Goal: Check status: Check status

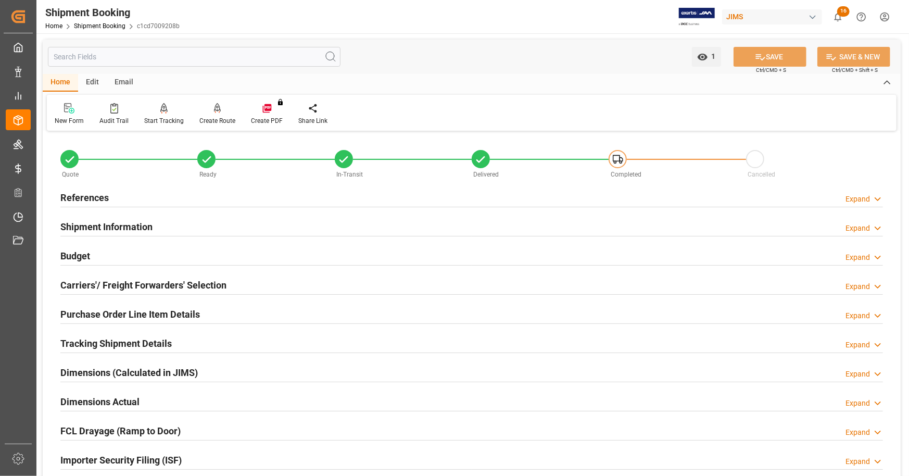
scroll to position [468, 0]
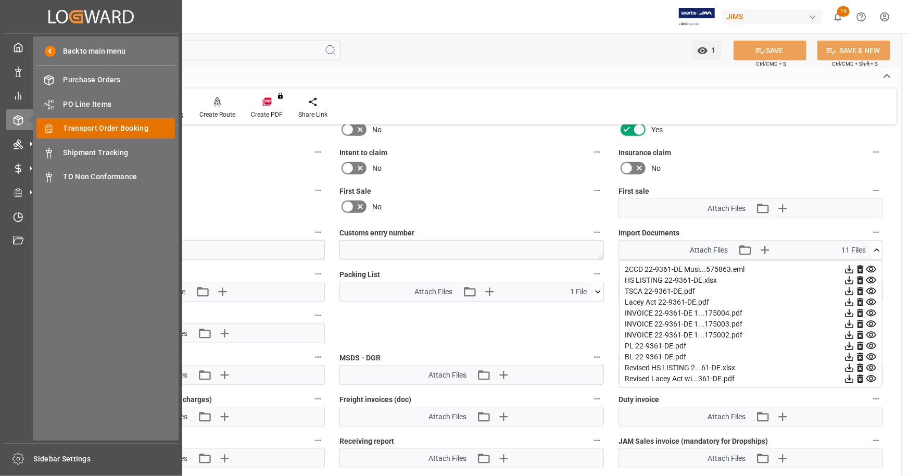
click at [130, 132] on span "Transport Order Booking" at bounding box center [120, 128] width 112 height 11
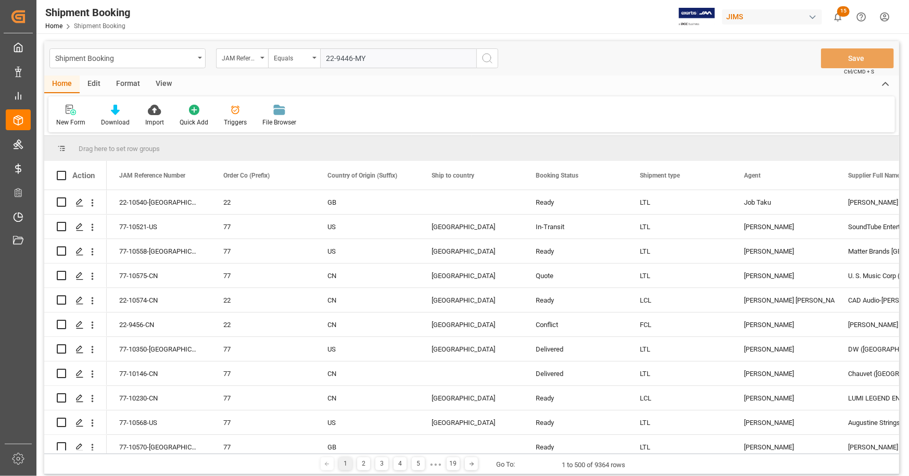
type input "22-9446-MY"
click at [489, 56] on icon "search button" at bounding box center [487, 58] width 12 height 12
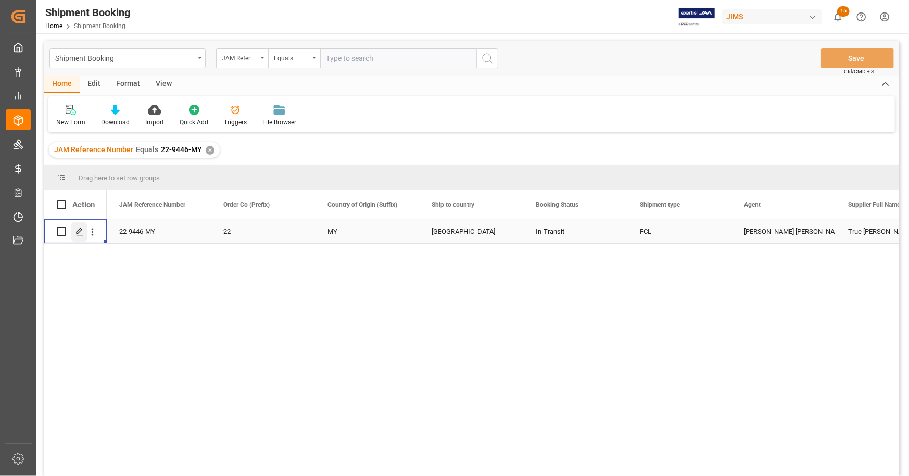
click at [79, 230] on icon "Press SPACE to select this row." at bounding box center [79, 231] width 8 height 8
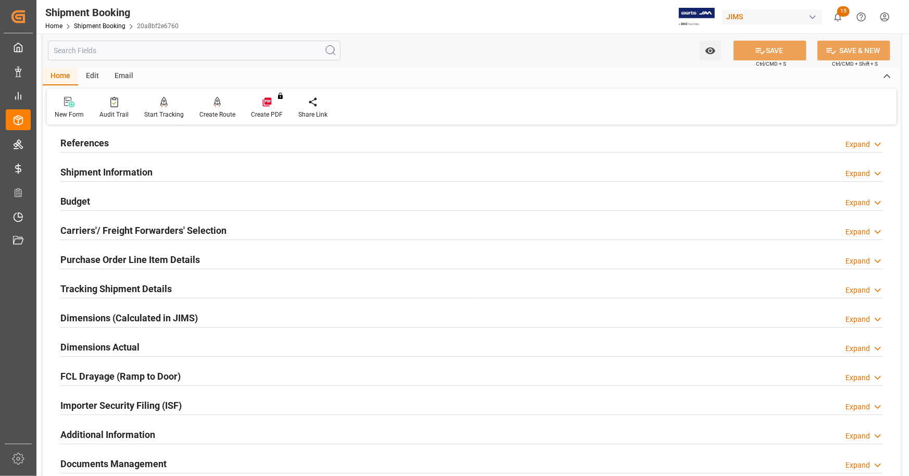
scroll to position [208, 0]
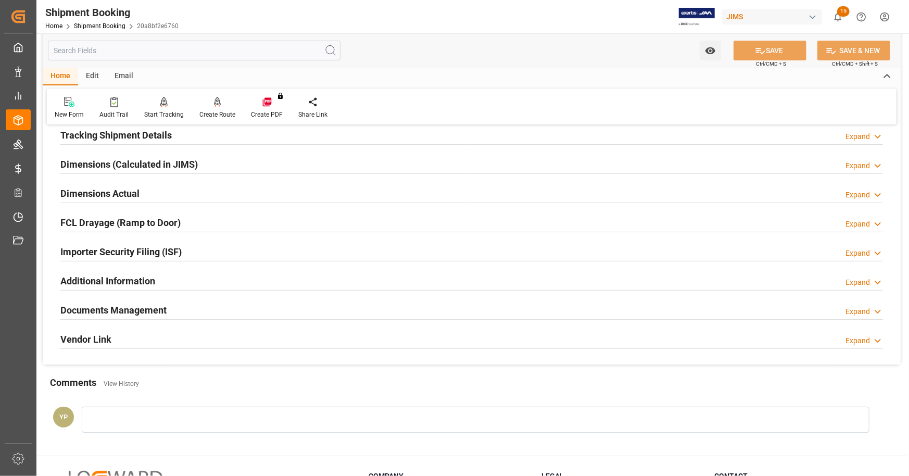
click at [119, 307] on h2 "Documents Management" at bounding box center [113, 310] width 106 height 14
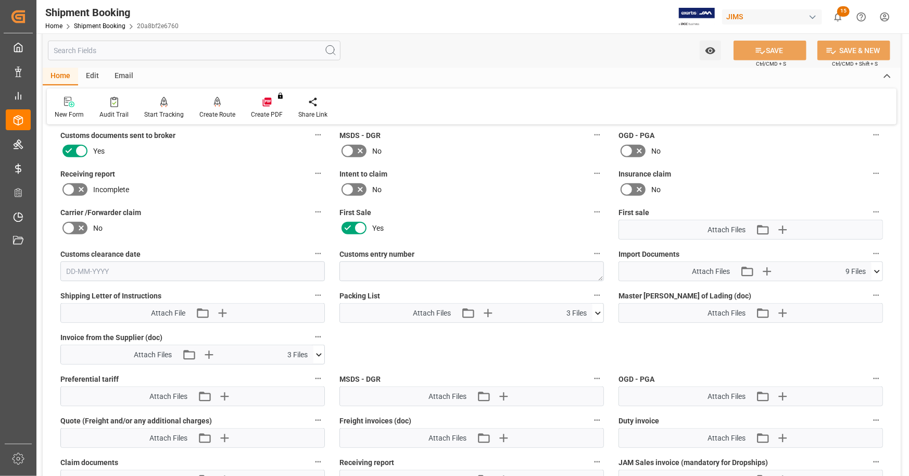
scroll to position [468, 0]
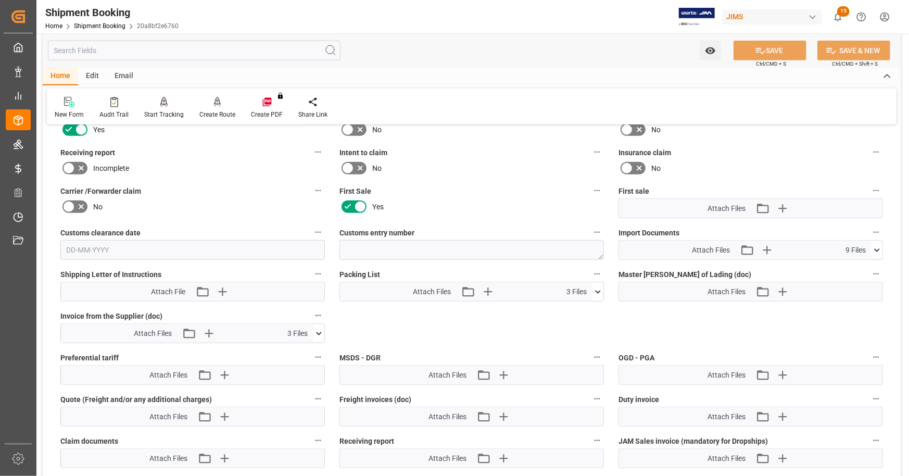
click at [879, 246] on icon at bounding box center [876, 250] width 11 height 11
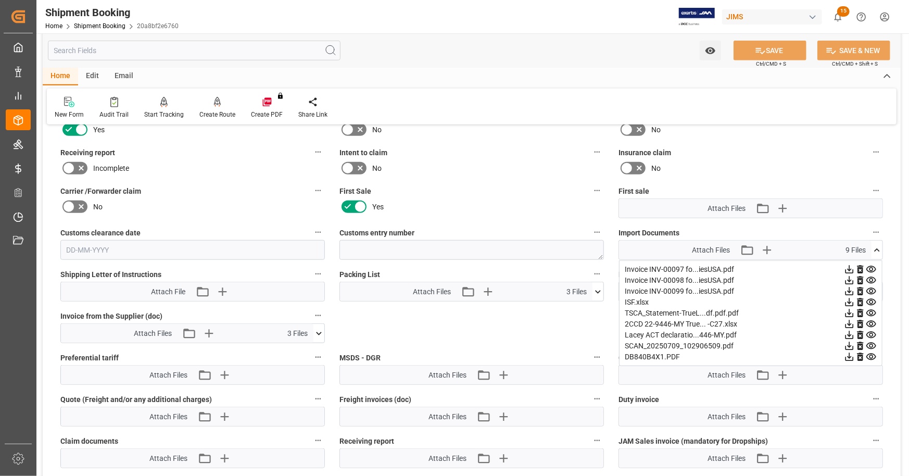
click at [848, 320] on icon at bounding box center [849, 324] width 11 height 11
